Goal: Check status: Check status

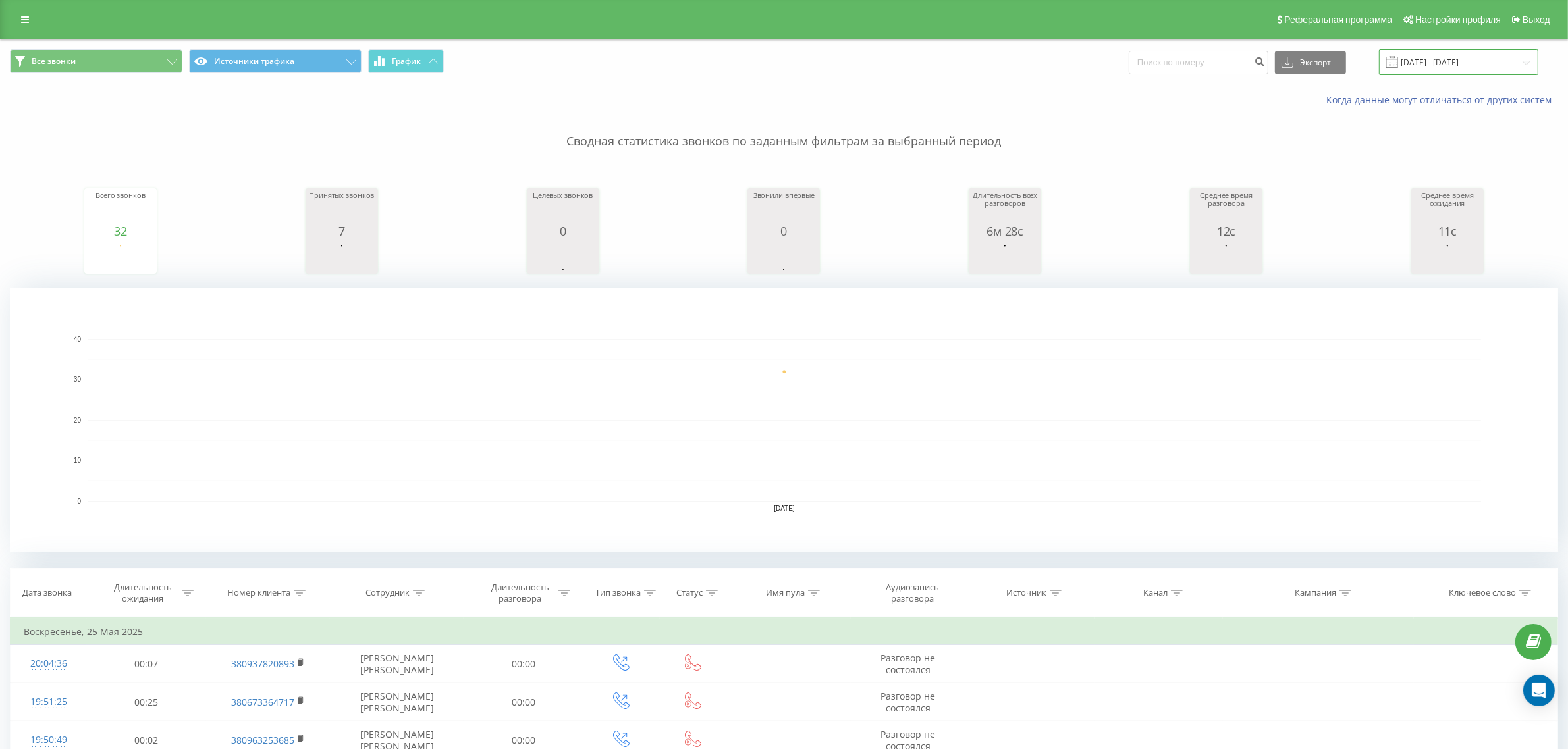
click at [1440, 60] on input "[DATE] - [DATE]" at bounding box center [1458, 62] width 159 height 26
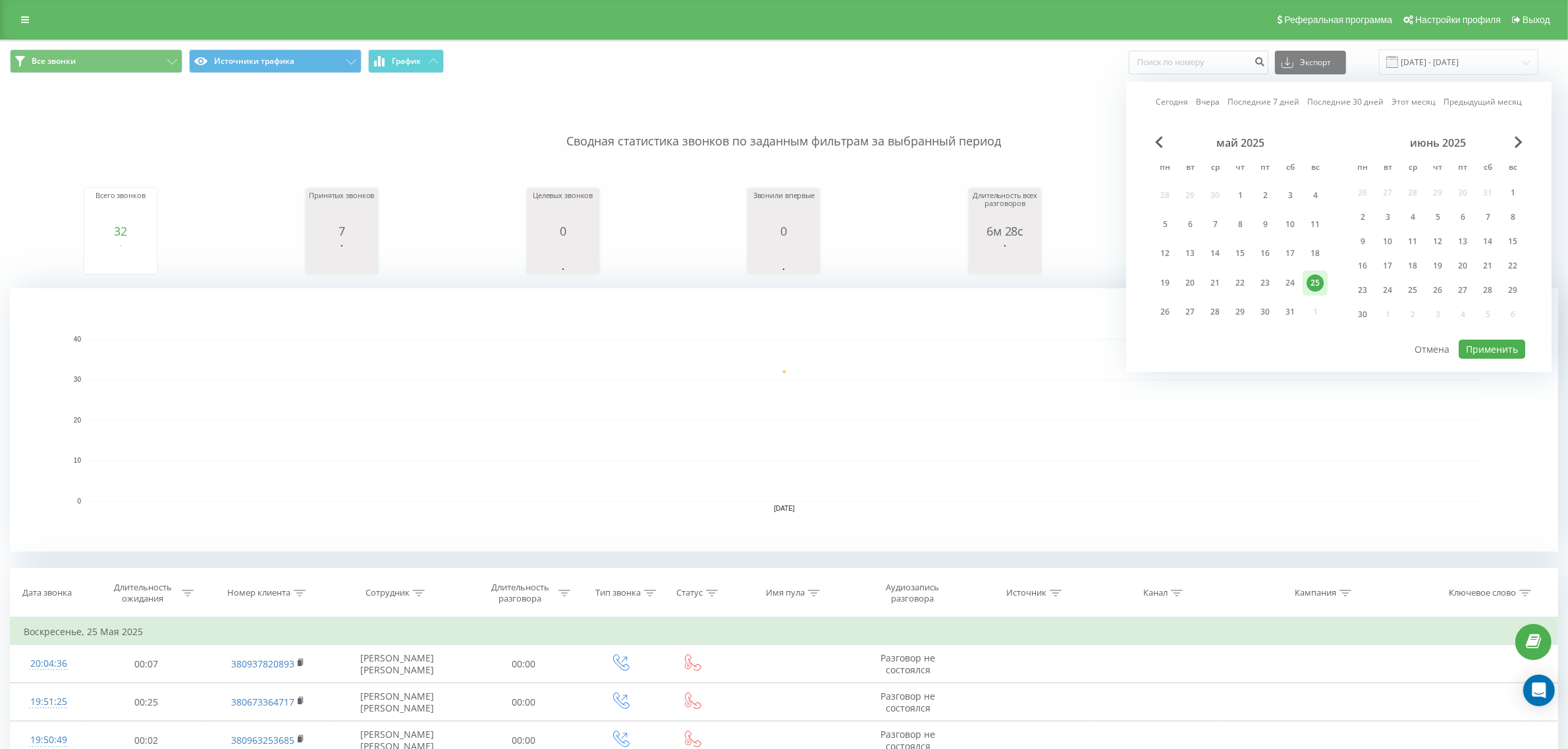
click at [1176, 100] on link "Сегодня" at bounding box center [1171, 101] width 32 height 12
click at [1470, 348] on button "Применить" at bounding box center [1492, 349] width 66 height 19
type input "[DATE] - [DATE]"
